Goal: Information Seeking & Learning: Learn about a topic

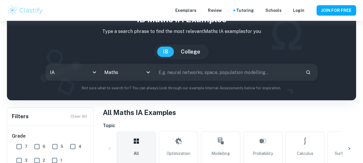
scroll to position [29, 0]
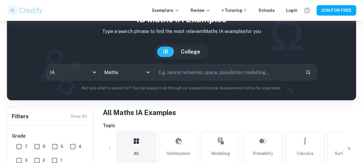
click at [303, 13] on div at bounding box center [307, 10] width 10 height 10
click at [292, 12] on div "Login" at bounding box center [291, 10] width 11 height 6
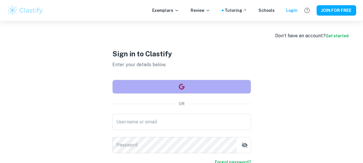
click at [202, 88] on button "button" at bounding box center [181, 87] width 139 height 14
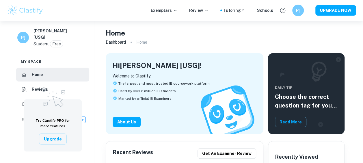
click at [337, 58] on div "Daily Tip Choose the correct question tag for your coursework Read More" at bounding box center [306, 93] width 77 height 81
click at [49, 32] on h6 "Prasenjit Paul [USG]" at bounding box center [55, 34] width 42 height 13
click at [40, 42] on div "P[ Prasenjit Paul [USG] Student Free" at bounding box center [53, 38] width 82 height 27
click at [296, 9] on h6 "P[" at bounding box center [298, 10] width 7 height 6
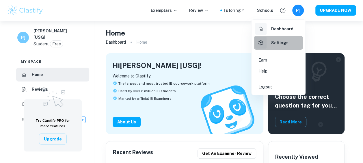
click at [279, 41] on h6 "Settings" at bounding box center [279, 43] width 17 height 6
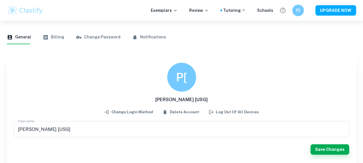
scroll to position [27, 0]
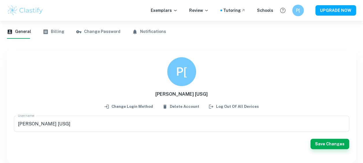
click at [55, 33] on button "Billing" at bounding box center [54, 32] width 22 height 14
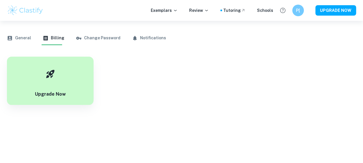
click at [95, 34] on button "Change Password" at bounding box center [98, 38] width 44 height 14
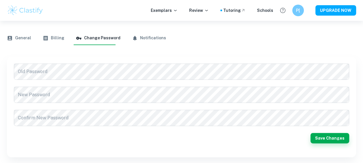
click at [160, 36] on div "General Billing Change Password Notifications" at bounding box center [181, 38] width 349 height 14
click at [148, 37] on button "Notifications" at bounding box center [149, 38] width 34 height 14
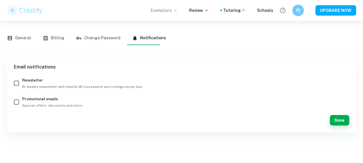
click at [172, 12] on p "Exemplars" at bounding box center [164, 10] width 27 height 6
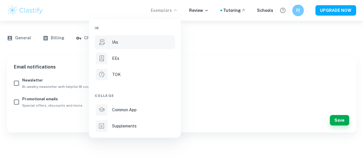
click at [103, 43] on icon at bounding box center [102, 42] width 8 height 8
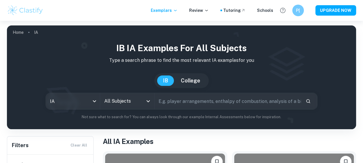
click at [188, 103] on input "text" at bounding box center [228, 101] width 147 height 16
click at [148, 103] on icon "Open" at bounding box center [148, 101] width 7 height 7
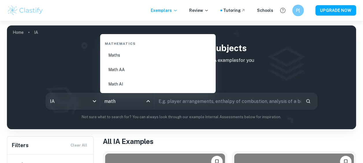
click at [140, 72] on li "Math AA" at bounding box center [158, 69] width 111 height 13
type input "Math AA"
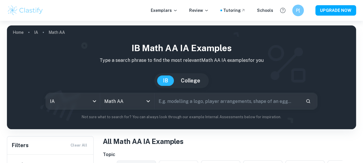
click at [195, 99] on input "text" at bounding box center [228, 101] width 147 height 16
type input "basketball"
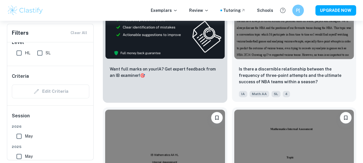
scroll to position [462, 0]
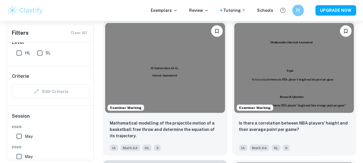
click at [39, 51] on input "SL" at bounding box center [40, 53] width 12 height 12
checkbox input "true"
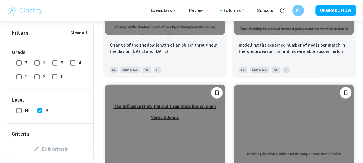
scroll to position [0, 0]
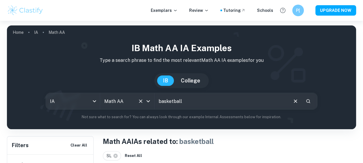
click at [130, 104] on input "Math AA" at bounding box center [119, 101] width 33 height 11
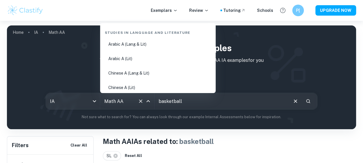
scroll to position [972, 0]
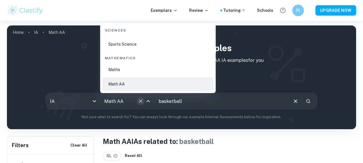
click at [139, 101] on icon "Clear" at bounding box center [141, 101] width 6 height 6
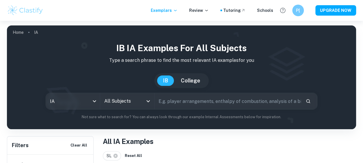
click at [131, 100] on input "All Subjects" at bounding box center [123, 101] width 40 height 11
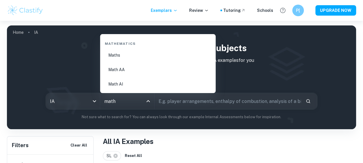
click at [131, 57] on li "Maths" at bounding box center [158, 55] width 111 height 13
type input "Maths"
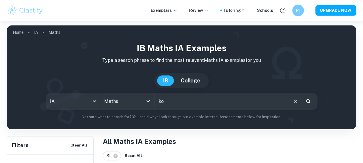
type input "k"
type input "m"
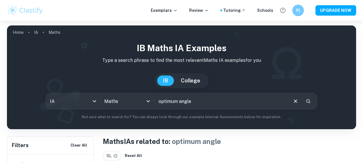
click at [200, 100] on input "optimum angle" at bounding box center [221, 101] width 133 height 16
type input "optimum"
click at [125, 97] on input "Maths" at bounding box center [119, 101] width 33 height 11
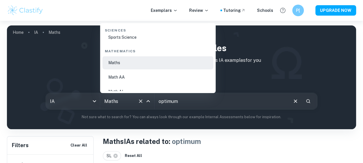
scroll to position [979, 0]
click at [127, 77] on li "Math AA" at bounding box center [158, 76] width 111 height 13
type input "Math AA"
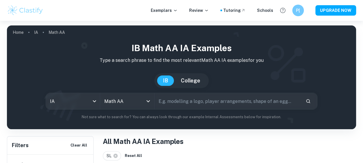
click at [233, 100] on input "text" at bounding box center [228, 101] width 147 height 16
type input "optimum"
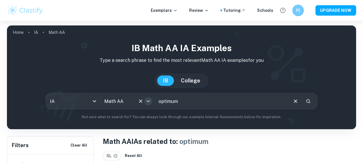
click at [148, 101] on icon "Open" at bounding box center [148, 101] width 7 height 7
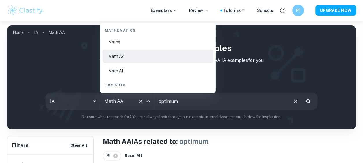
scroll to position [1001, 0]
click at [140, 69] on li "Math AI" at bounding box center [158, 69] width 111 height 13
type input "Math AI"
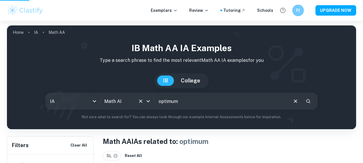
click at [220, 99] on input "optimum" at bounding box center [221, 101] width 133 height 16
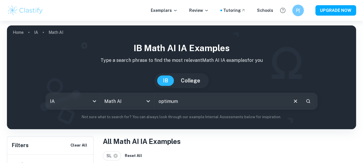
type input "optimum"
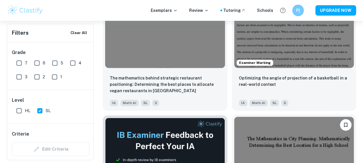
scroll to position [198, 0]
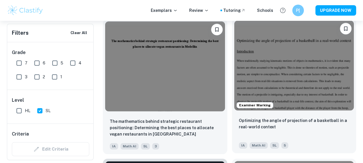
click at [300, 116] on div "Optimizing the angle of projection of a basketball in a real-world context IA M…" at bounding box center [294, 133] width 125 height 40
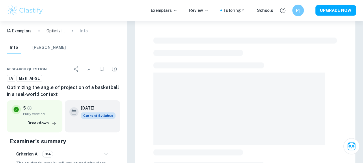
scroll to position [7, 0]
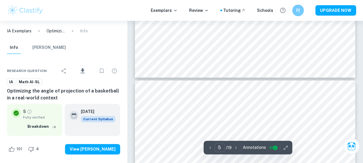
type input "6"
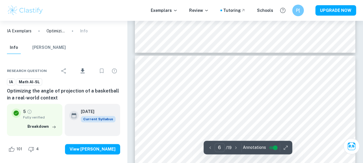
scroll to position [1492, 0]
